Goal: Obtain resource: Download file/media

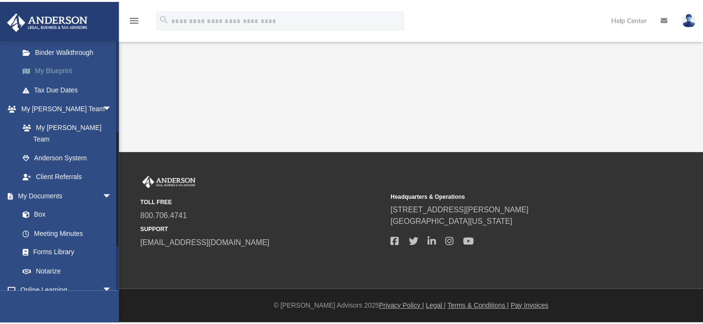
scroll to position [192, 0]
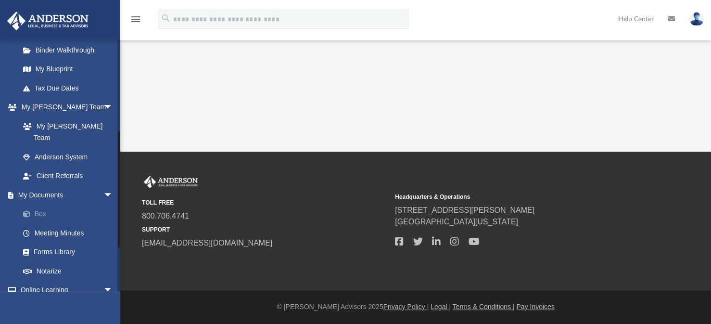
click at [40, 204] on link "Box" at bounding box center [70, 213] width 114 height 19
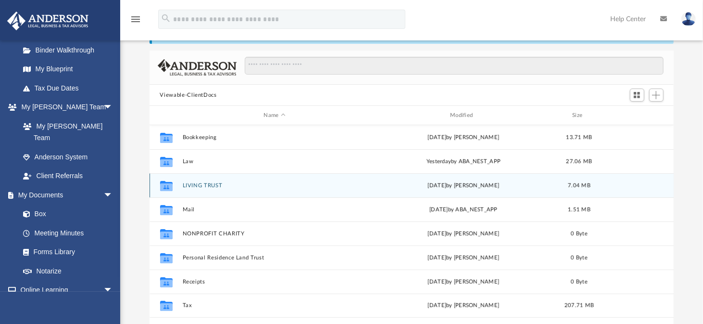
scroll to position [96, 0]
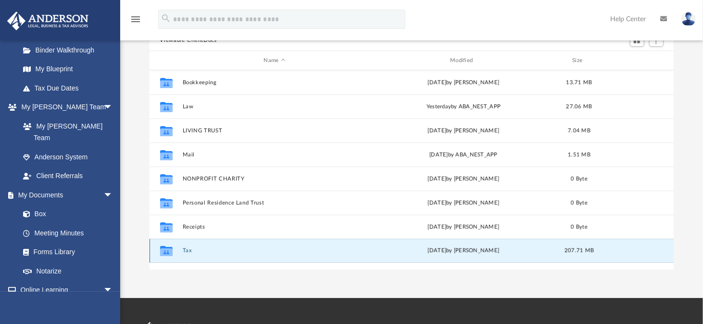
click at [190, 250] on button "Tax" at bounding box center [274, 250] width 185 height 6
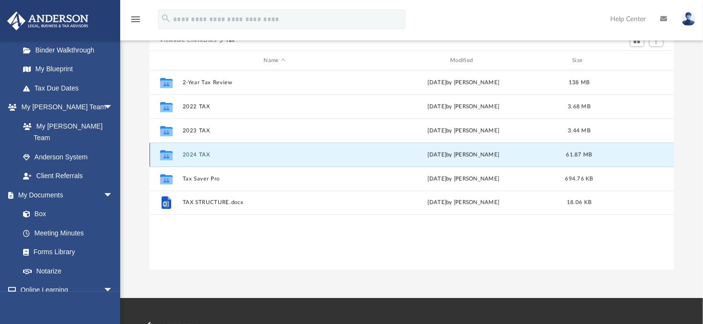
click at [199, 153] on button "2024 TAX" at bounding box center [274, 154] width 185 height 6
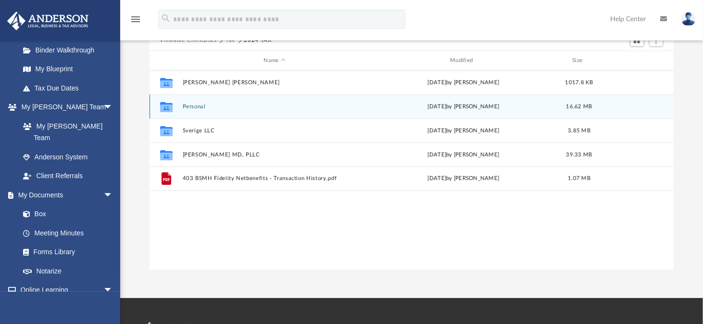
click at [194, 108] on button "Personal" at bounding box center [274, 106] width 185 height 6
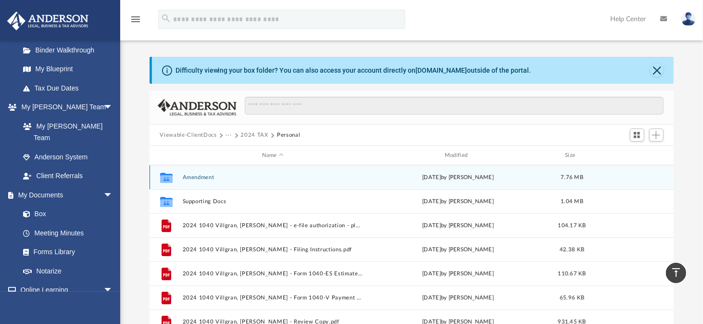
scroll to position [0, 0]
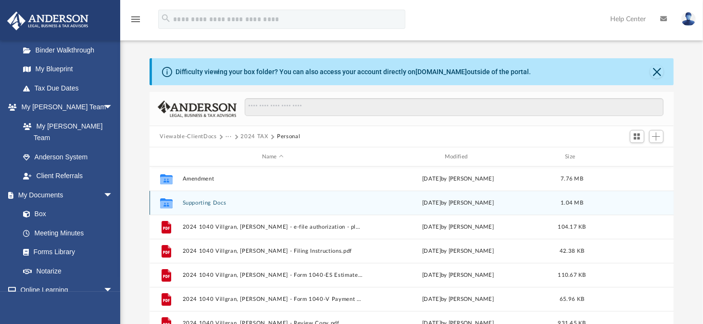
click at [208, 203] on button "Supporting Docs" at bounding box center [272, 203] width 181 height 6
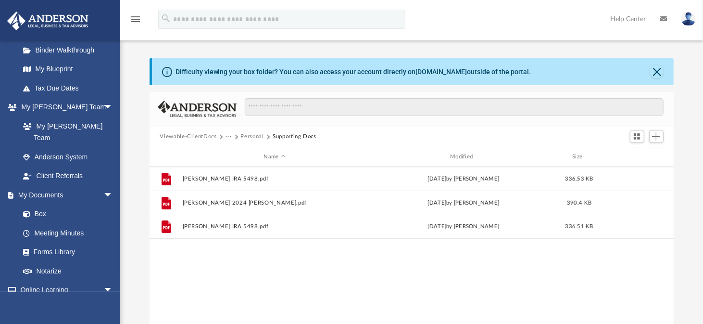
click at [258, 136] on button "Personal" at bounding box center [252, 136] width 23 height 9
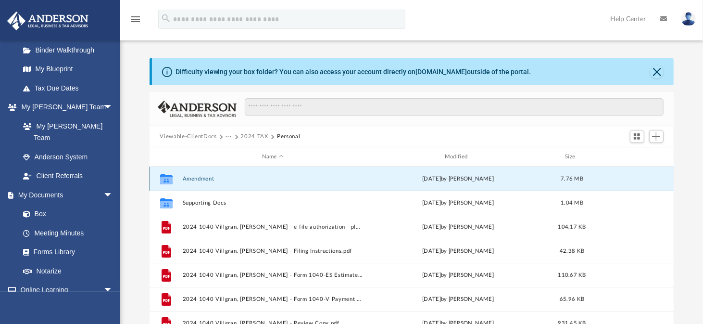
click at [198, 177] on button "Amendment" at bounding box center [272, 179] width 181 height 6
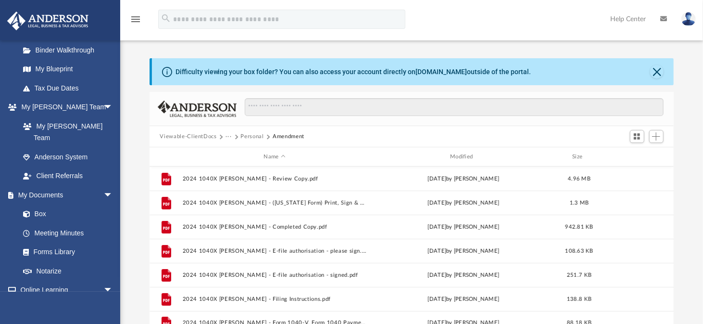
click at [252, 137] on button "Personal" at bounding box center [252, 136] width 23 height 9
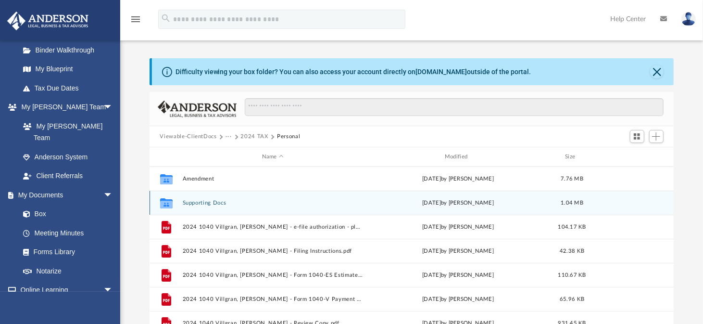
click at [212, 205] on button "Supporting Docs" at bounding box center [272, 203] width 181 height 6
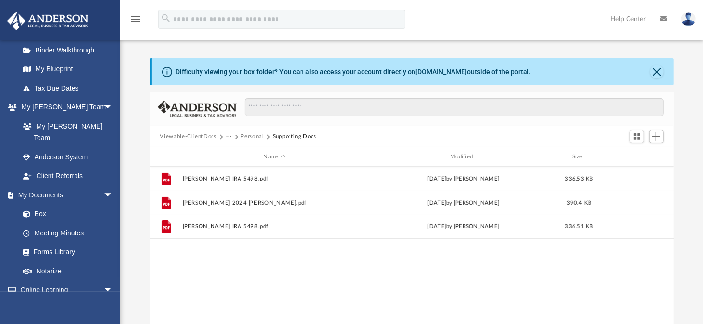
click at [255, 139] on button "Personal" at bounding box center [252, 136] width 23 height 9
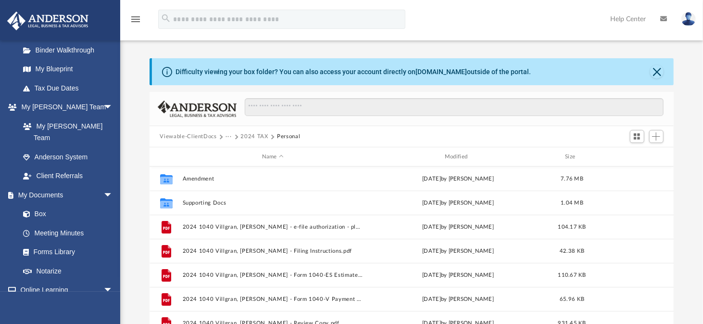
click at [254, 136] on button "2024 TAX" at bounding box center [254, 136] width 27 height 9
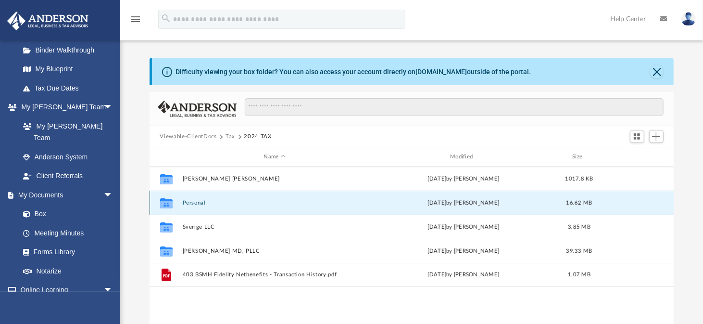
click at [193, 204] on button "Personal" at bounding box center [274, 203] width 185 height 6
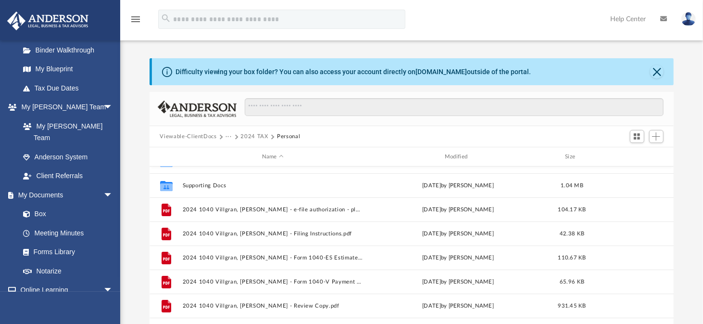
click at [243, 133] on button "2024 TAX" at bounding box center [254, 136] width 27 height 9
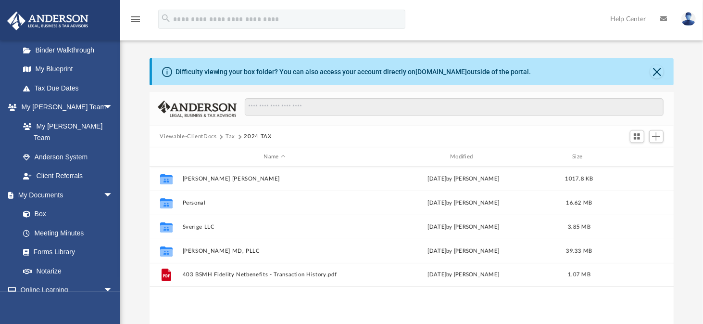
click at [223, 134] on span "Viewable-ClientDocs" at bounding box center [193, 136] width 66 height 9
click at [229, 134] on button "Tax" at bounding box center [231, 136] width 10 height 9
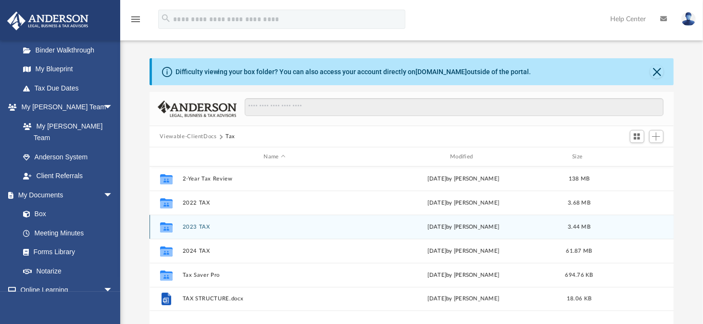
click at [202, 224] on button "2023 TAX" at bounding box center [274, 227] width 185 height 6
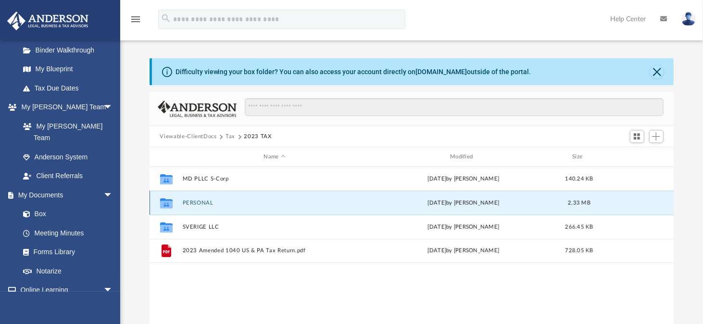
click at [199, 203] on button "PERSONAL" at bounding box center [274, 203] width 185 height 6
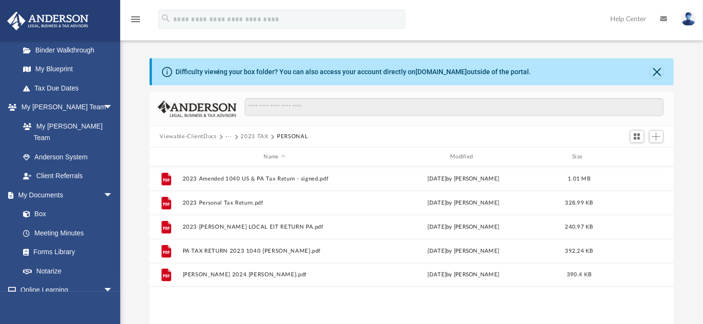
click at [255, 138] on button "2023 TAX" at bounding box center [254, 136] width 27 height 9
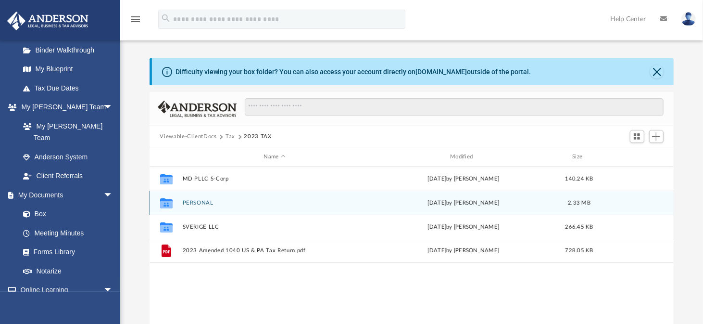
click at [195, 200] on button "PERSONAL" at bounding box center [274, 203] width 185 height 6
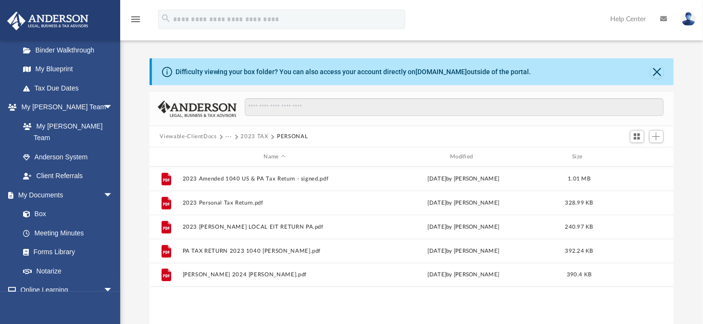
click at [258, 134] on button "2023 TAX" at bounding box center [254, 136] width 27 height 9
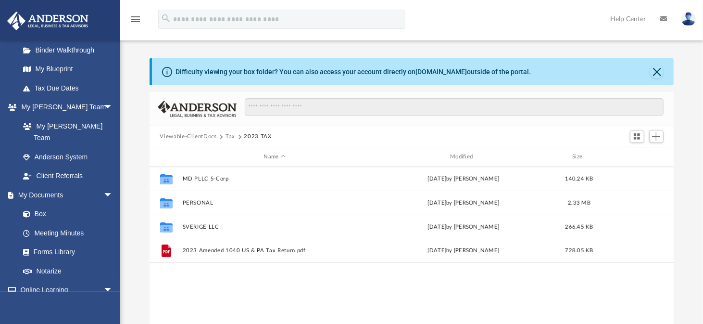
click at [230, 136] on button "Tax" at bounding box center [231, 136] width 10 height 9
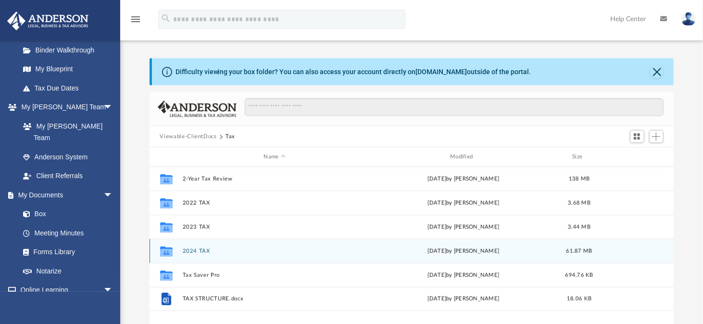
click at [193, 250] on button "2024 TAX" at bounding box center [274, 251] width 185 height 6
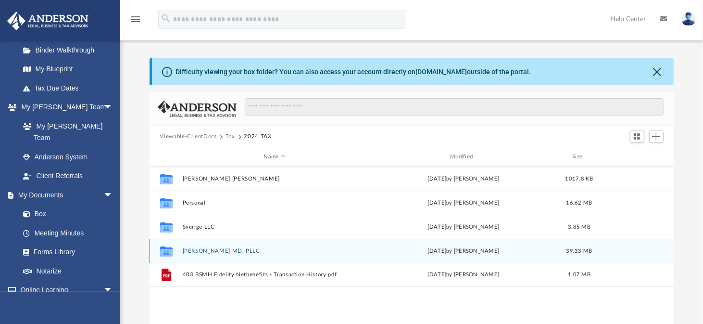
click at [213, 252] on button "[PERSON_NAME] MD, PLLC" at bounding box center [274, 251] width 185 height 6
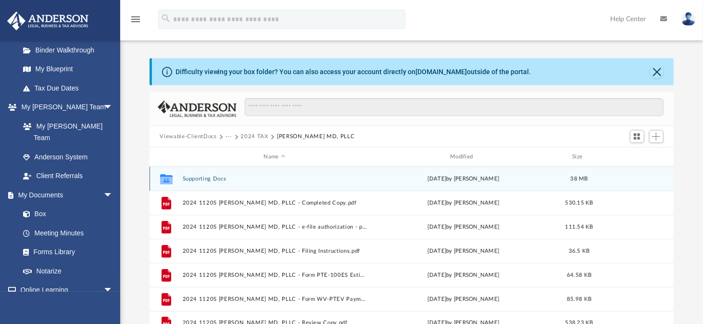
click at [211, 176] on button "Supporting Docs" at bounding box center [274, 179] width 185 height 6
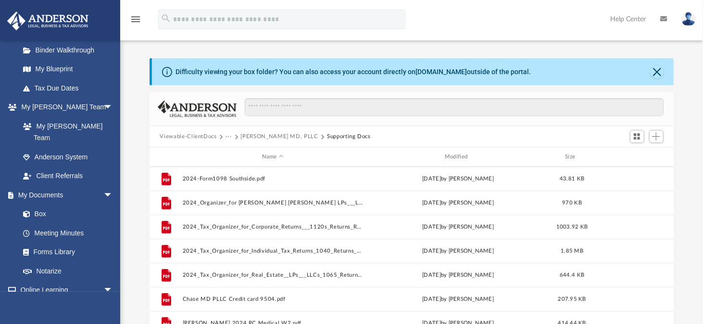
scroll to position [481, 0]
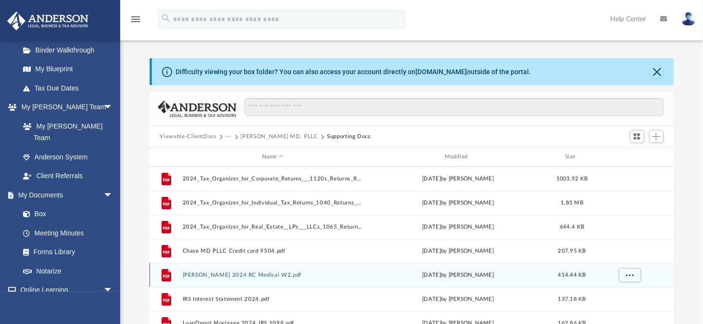
click at [213, 274] on button "[PERSON_NAME] 2024 RC Medical W2.pdf" at bounding box center [272, 275] width 181 height 6
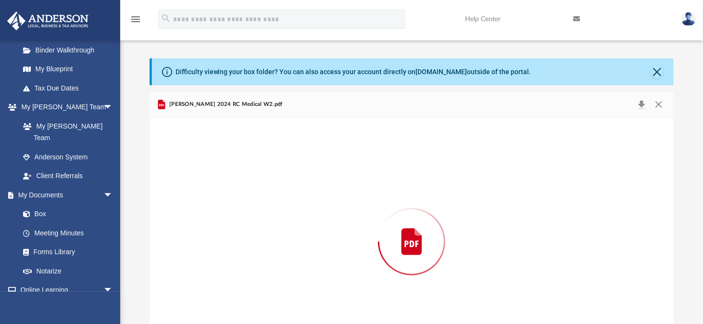
scroll to position [41, 0]
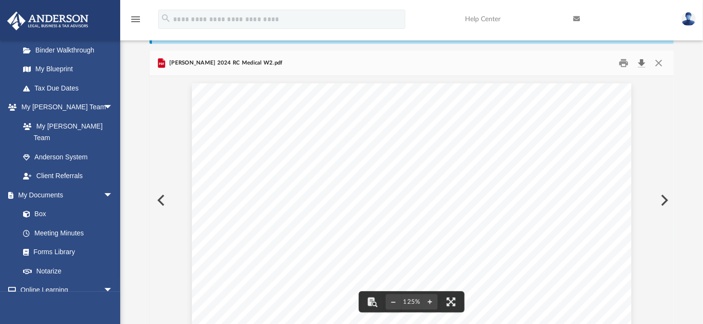
click at [643, 63] on button "Download" at bounding box center [641, 63] width 17 height 15
